Goal: Information Seeking & Learning: Understand process/instructions

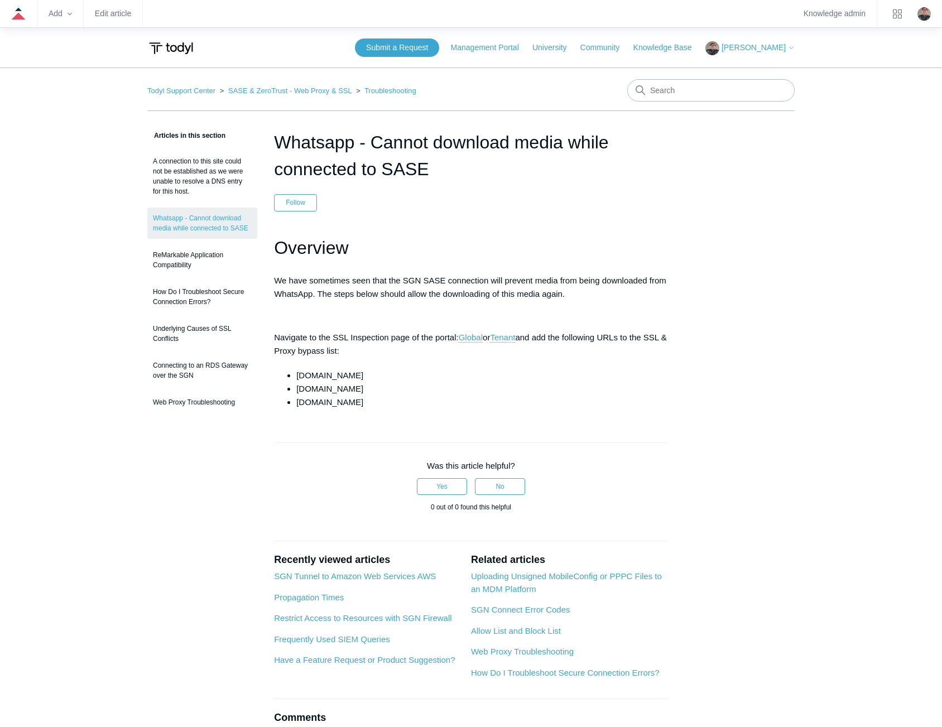
drag, startPoint x: 366, startPoint y: 350, endPoint x: 275, endPoint y: 344, distance: 91.2
click at [275, 344] on p "Navigate to the SSL Inspection page of the portal: Global or Tenant and add the…" at bounding box center [471, 344] width 394 height 27
click at [336, 92] on link "SASE & ZeroTrust - Web Proxy & SSL" at bounding box center [289, 91] width 123 height 8
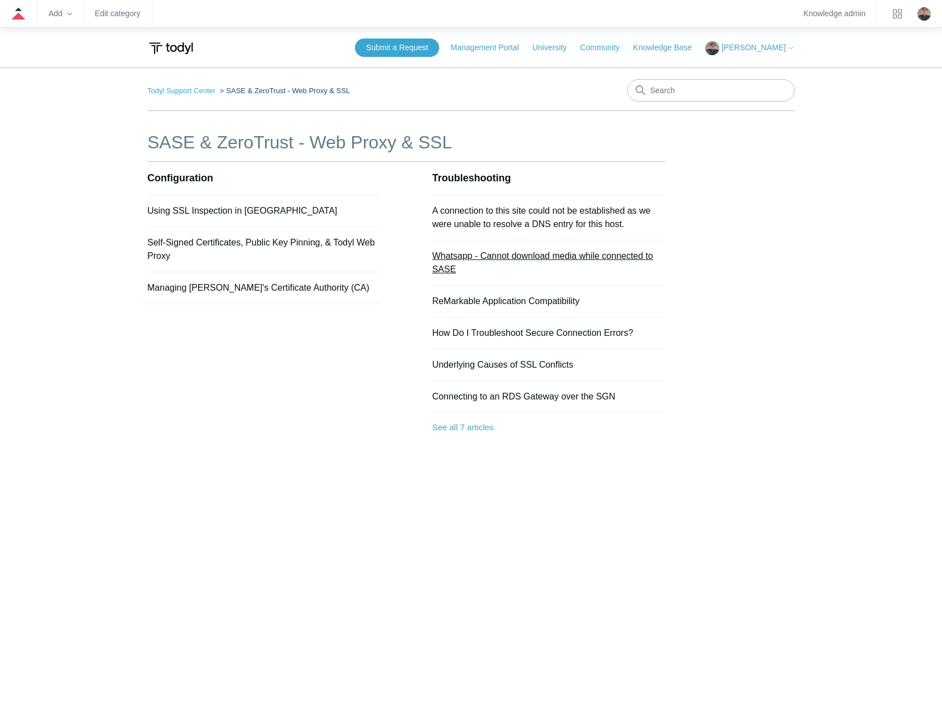
click at [479, 258] on link "Whatsapp - Cannot download media while connected to SASE" at bounding box center [542, 262] width 221 height 23
